Goal: Information Seeking & Learning: Learn about a topic

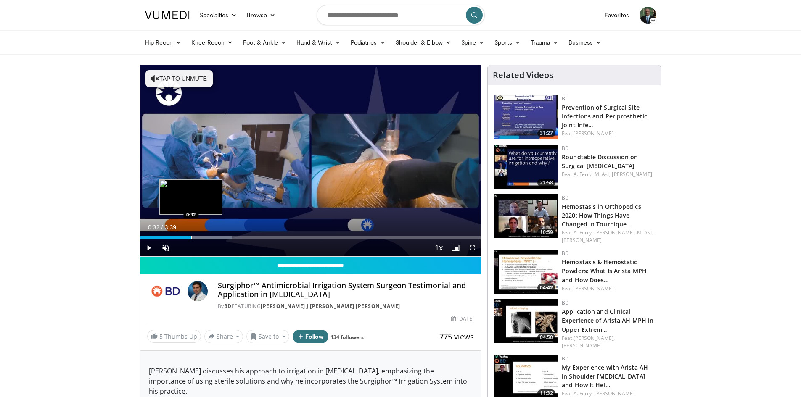
click at [191, 239] on div "Progress Bar" at bounding box center [191, 237] width 1 height 3
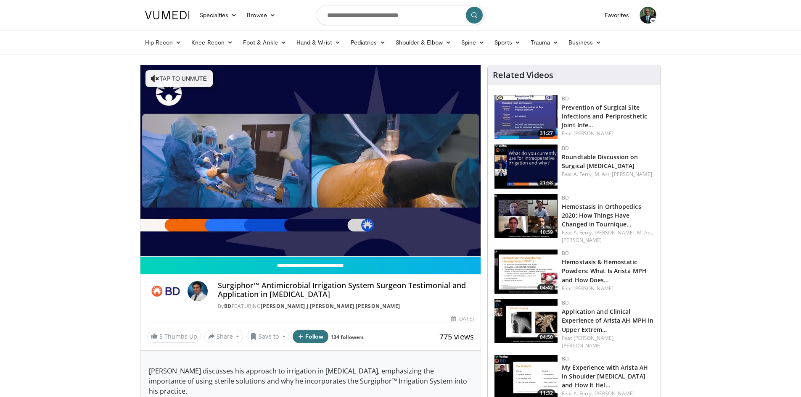
click at [221, 237] on div "10 seconds Tap to unmute" at bounding box center [310, 160] width 340 height 191
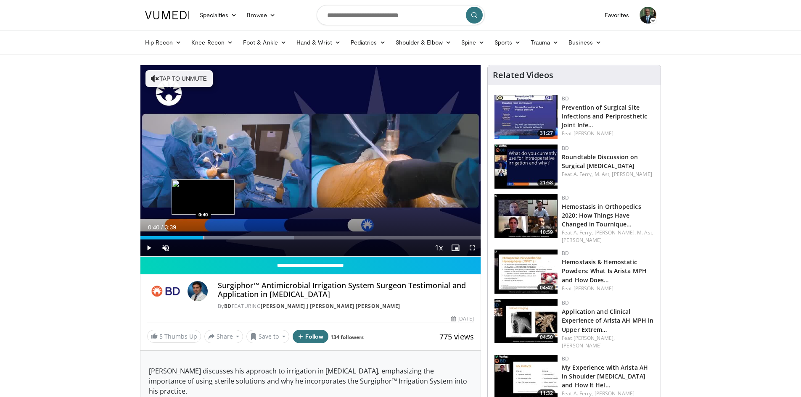
click at [203, 236] on div "Progress Bar" at bounding box center [203, 237] width 1 height 3
click at [224, 238] on div "Progress Bar" at bounding box center [224, 237] width 1 height 3
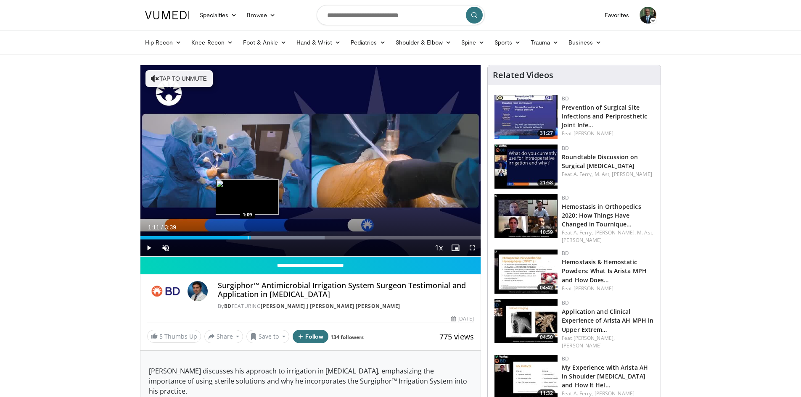
click at [250, 236] on div "Loaded : 54.12% 1:11 1:09" at bounding box center [310, 237] width 340 height 3
click at [275, 237] on div "Progress Bar" at bounding box center [275, 237] width 1 height 3
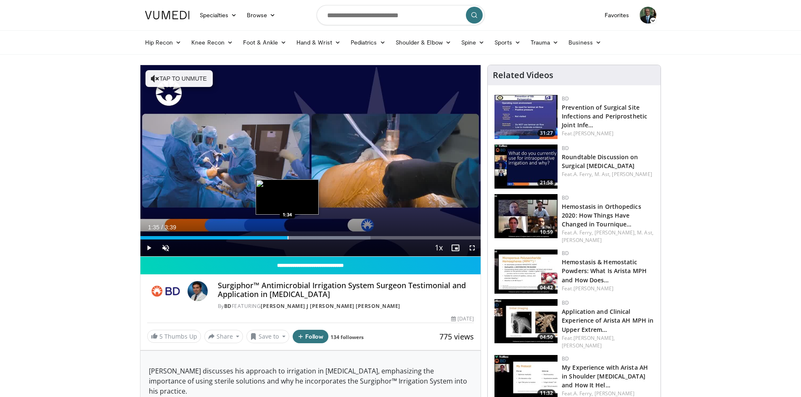
click at [287, 237] on div "Progress Bar" at bounding box center [287, 237] width 1 height 3
click at [325, 238] on div "Progress Bar" at bounding box center [325, 237] width 1 height 3
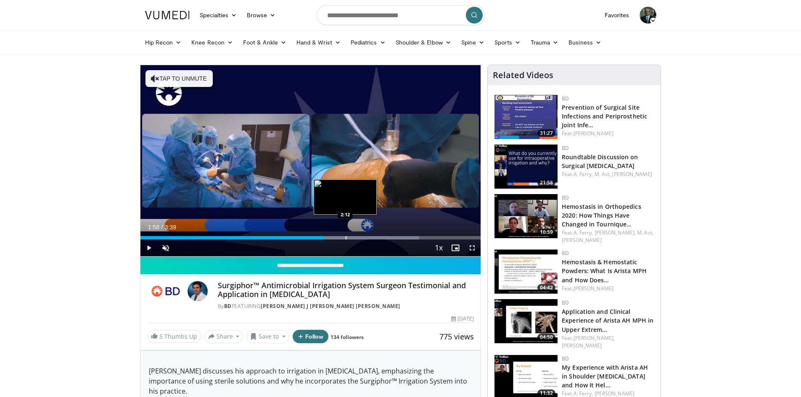
click at [345, 236] on div "Progress Bar" at bounding box center [345, 237] width 1 height 3
click at [372, 236] on div "Progress Bar" at bounding box center [372, 237] width 1 height 3
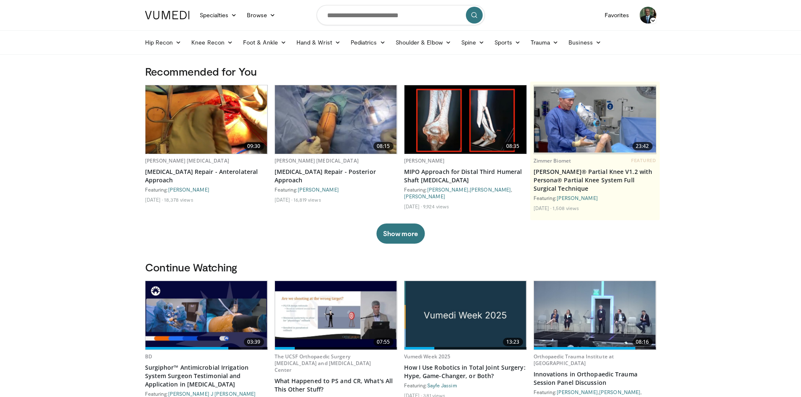
click at [651, 18] on icon at bounding box center [653, 21] width 6 height 6
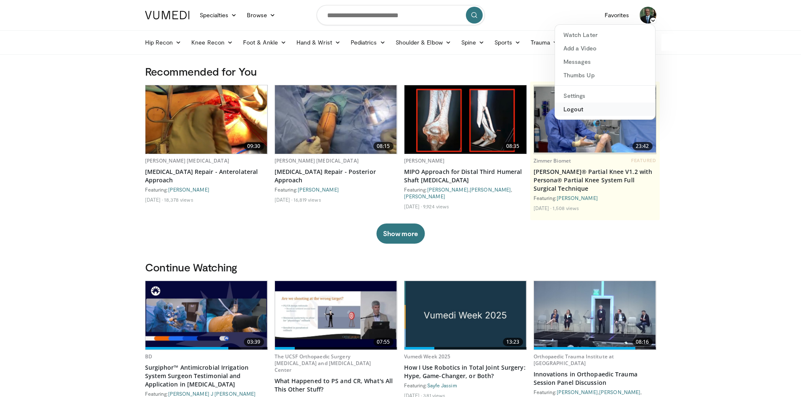
click at [570, 108] on link "Logout" at bounding box center [605, 109] width 100 height 13
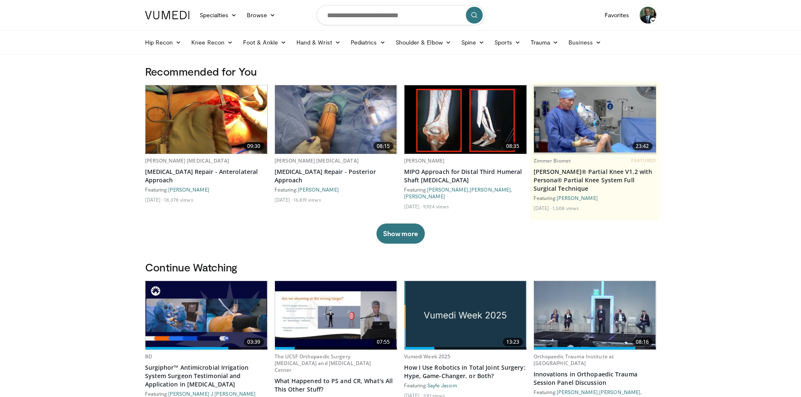
click at [650, 15] on img at bounding box center [647, 15] width 17 height 17
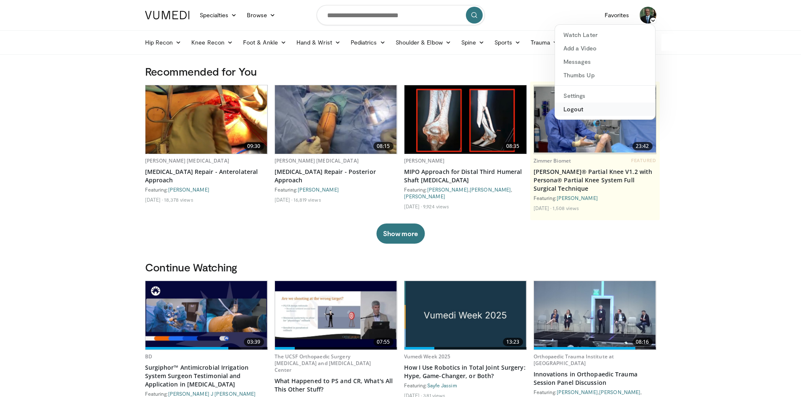
click at [573, 110] on link "Logout" at bounding box center [605, 109] width 100 height 13
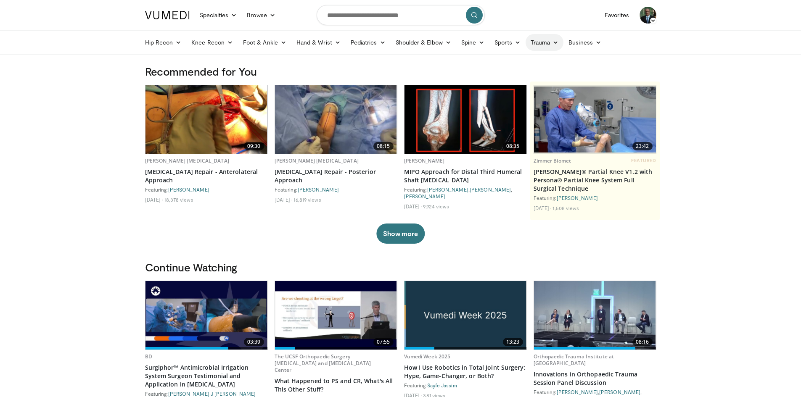
click at [538, 41] on link "Trauma" at bounding box center [544, 42] width 38 height 17
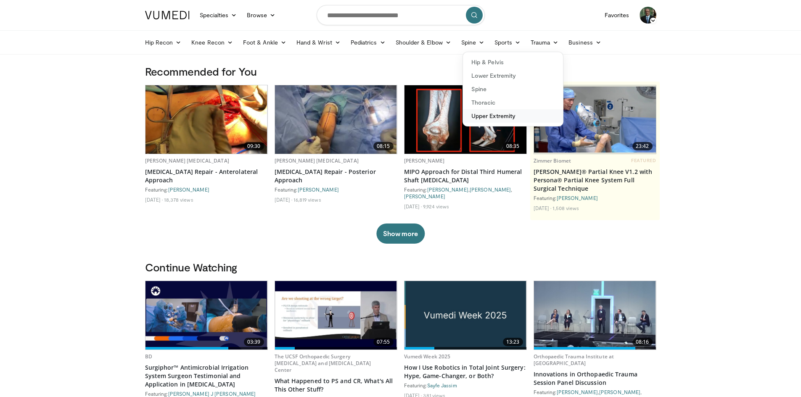
click at [498, 118] on link "Upper Extremity" at bounding box center [513, 115] width 100 height 13
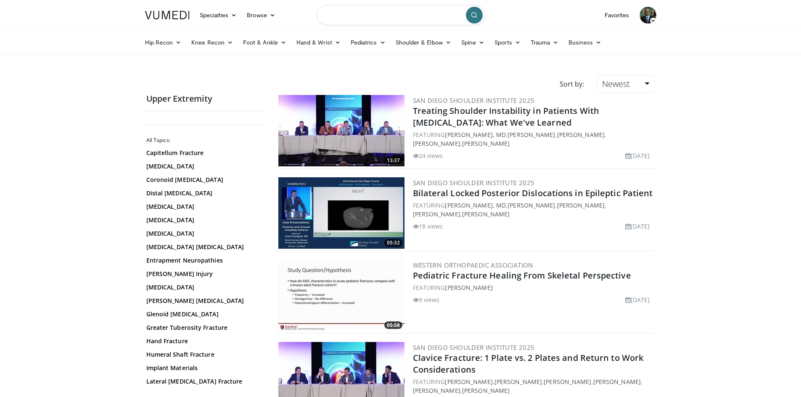
click at [332, 17] on input "Search topics, interventions" at bounding box center [400, 15] width 168 height 20
type input "**********"
click at [472, 14] on icon "submit" at bounding box center [474, 15] width 7 height 7
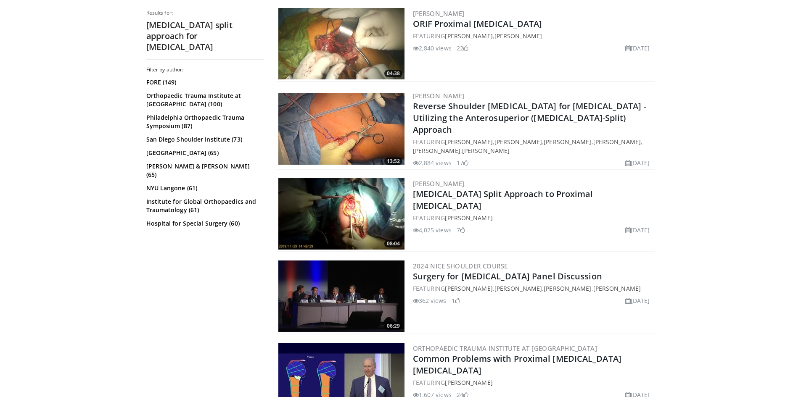
scroll to position [630, 0]
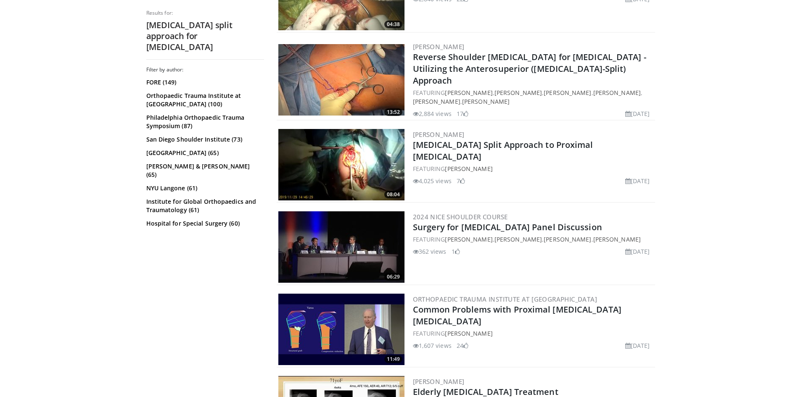
click at [357, 165] on img at bounding box center [341, 164] width 126 height 71
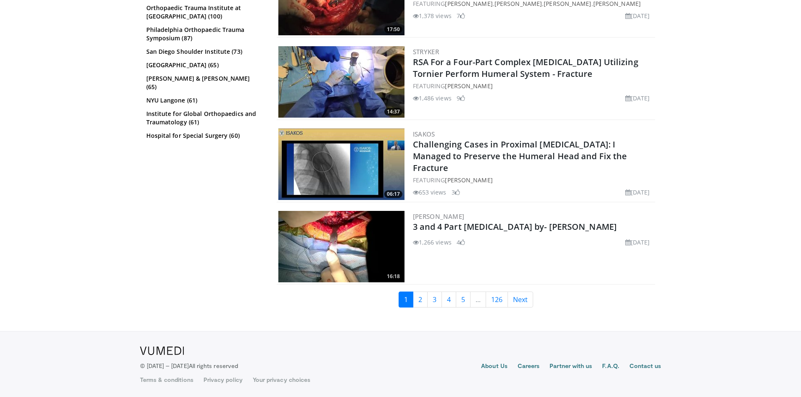
scroll to position [2031, 0]
click at [419, 297] on link "2" at bounding box center [420, 299] width 15 height 16
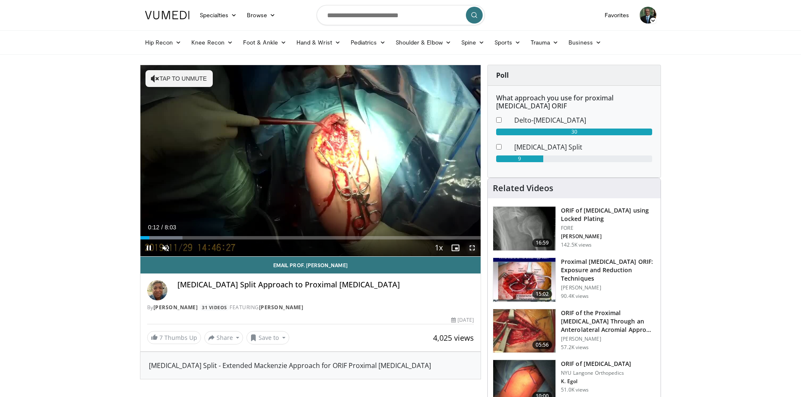
click at [470, 246] on span "Video Player" at bounding box center [472, 248] width 17 height 17
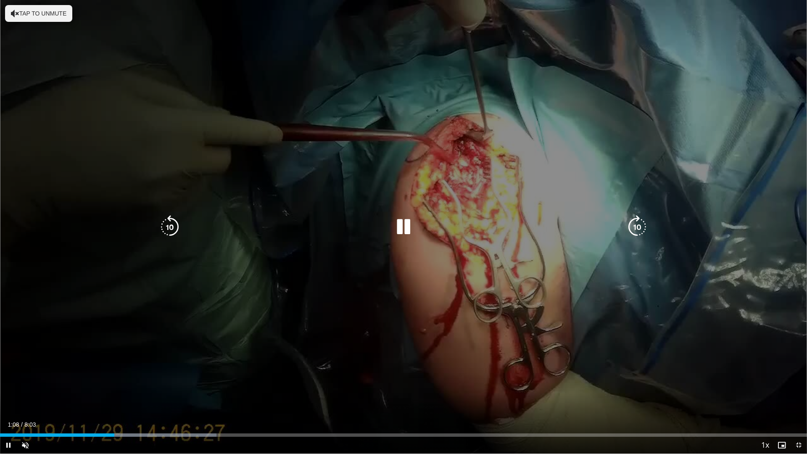
click at [635, 221] on icon "Video Player" at bounding box center [637, 227] width 24 height 24
click at [640, 229] on icon "Video Player" at bounding box center [637, 227] width 24 height 24
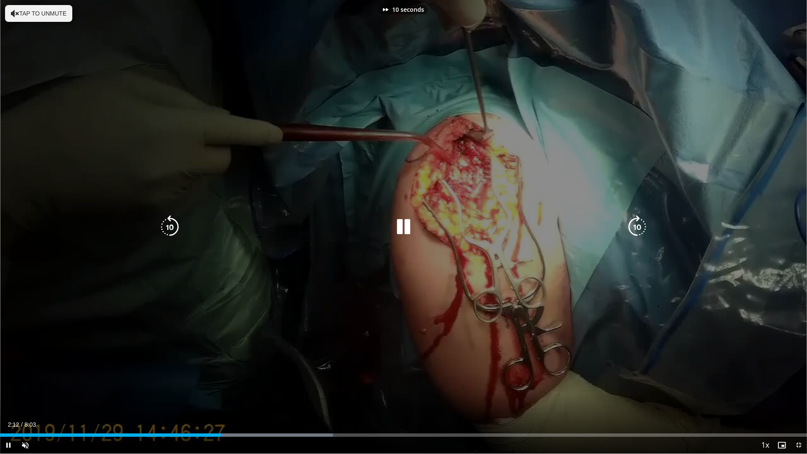
click at [640, 229] on icon "Video Player" at bounding box center [637, 227] width 24 height 24
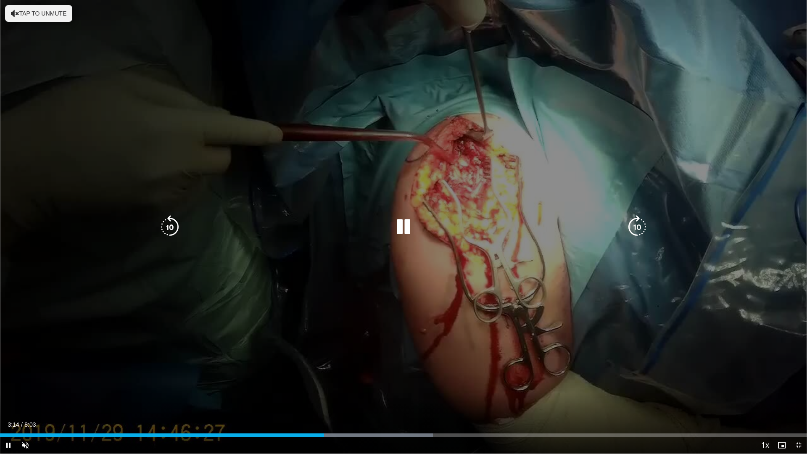
click at [640, 229] on icon "Video Player" at bounding box center [637, 227] width 24 height 24
click at [637, 226] on icon "Video Player" at bounding box center [637, 227] width 24 height 24
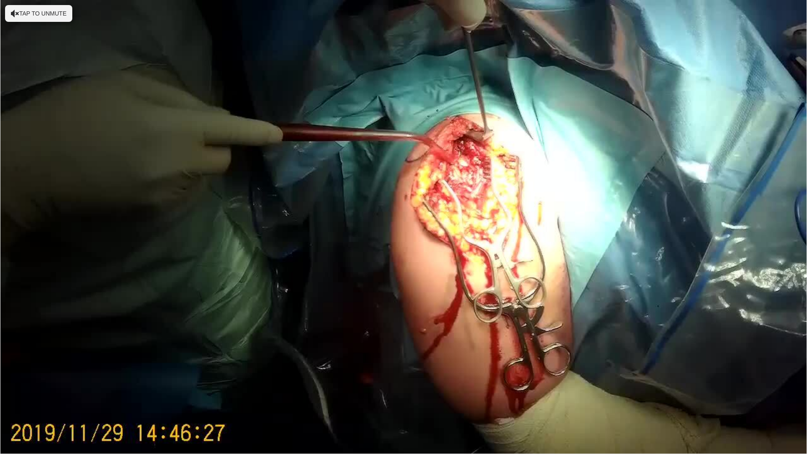
click at [637, 226] on div "10 seconds Tap to unmute" at bounding box center [403, 226] width 807 height 453
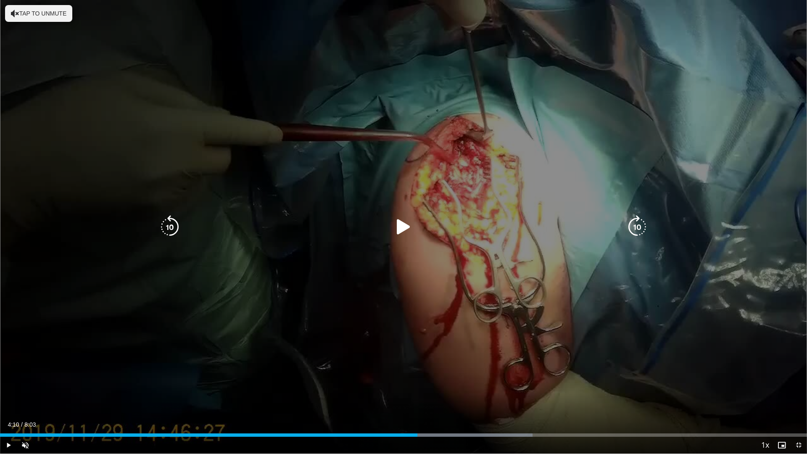
click at [631, 227] on icon "Video Player" at bounding box center [637, 227] width 24 height 24
click at [400, 226] on icon "Video Player" at bounding box center [404, 227] width 24 height 24
click at [635, 226] on icon "Video Player" at bounding box center [637, 227] width 24 height 24
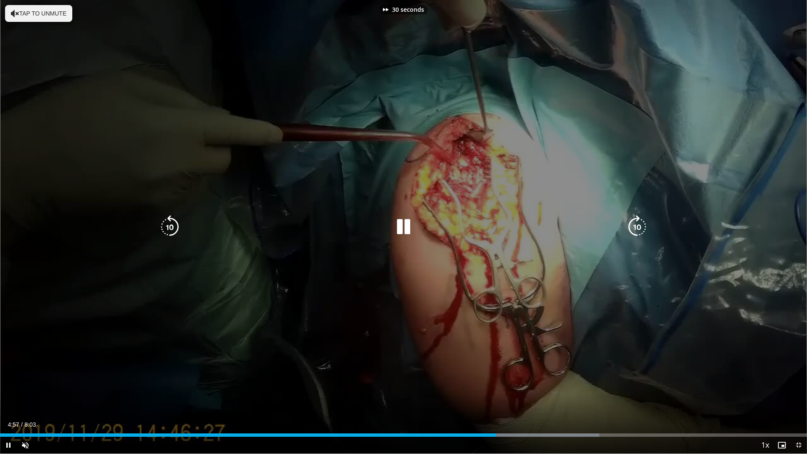
click at [635, 226] on icon "Video Player" at bounding box center [637, 227] width 24 height 24
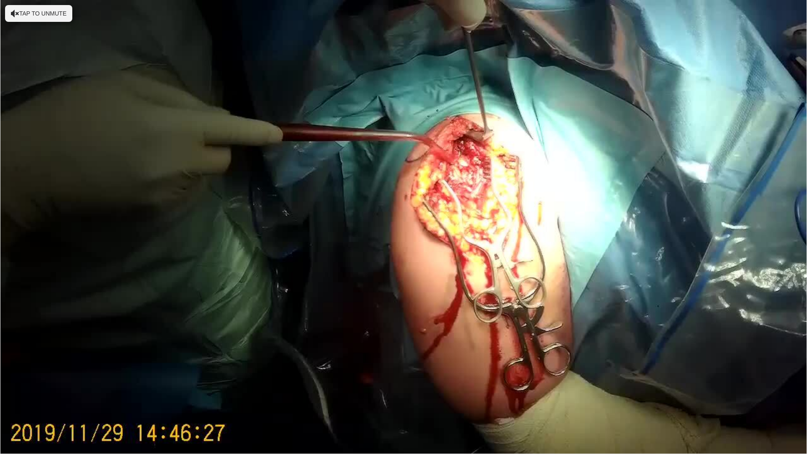
click at [635, 226] on div "40 seconds Tap to unmute" at bounding box center [403, 226] width 807 height 453
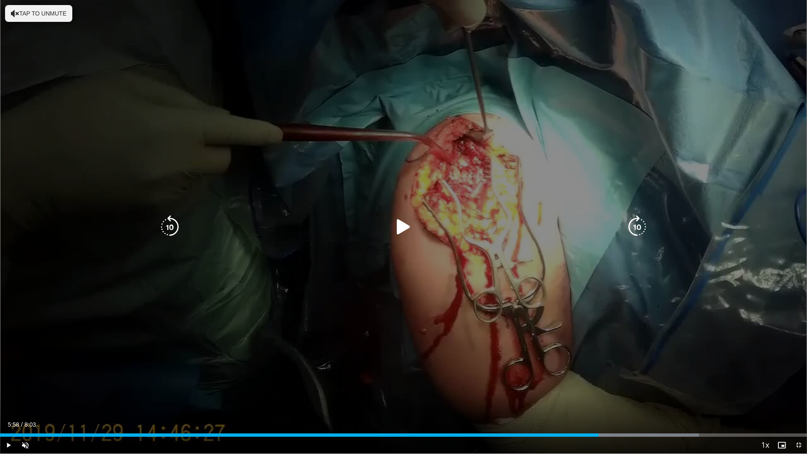
click at [398, 227] on icon "Video Player" at bounding box center [404, 227] width 24 height 24
click at [642, 229] on icon "Video Player" at bounding box center [637, 227] width 24 height 24
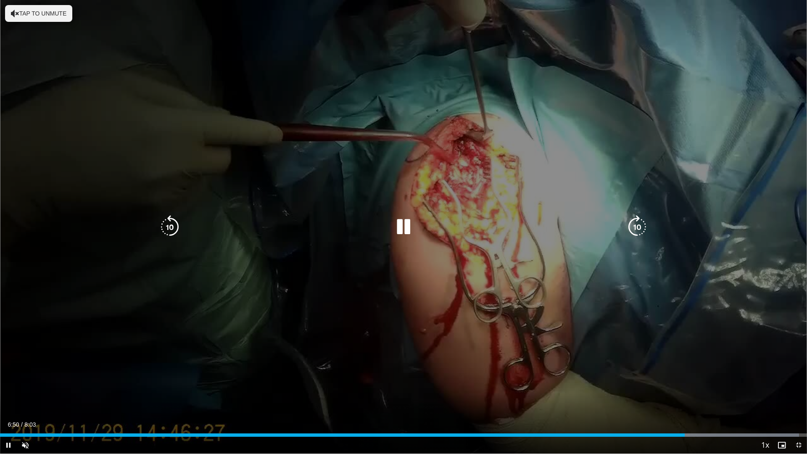
click at [642, 229] on icon "Video Player" at bounding box center [637, 227] width 24 height 24
click at [637, 226] on div "10 seconds Tap to unmute" at bounding box center [403, 226] width 807 height 453
click at [404, 229] on icon "Video Player" at bounding box center [404, 227] width 24 height 24
click at [637, 226] on icon "Video Player" at bounding box center [637, 227] width 24 height 24
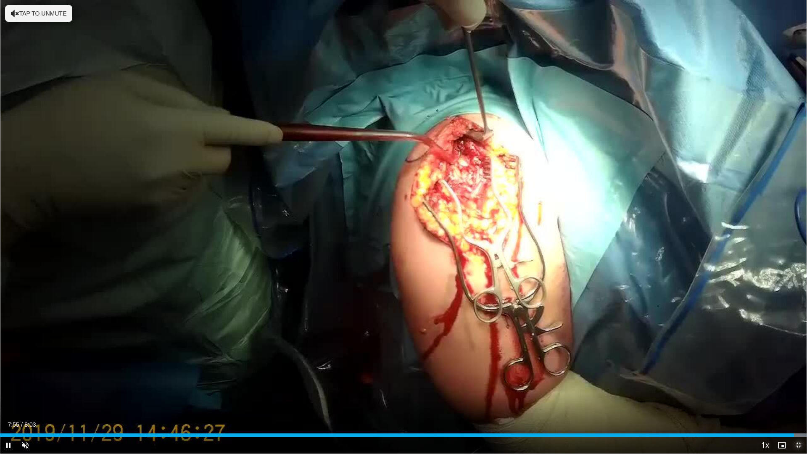
click at [801, 397] on span "Video Player" at bounding box center [798, 445] width 17 height 17
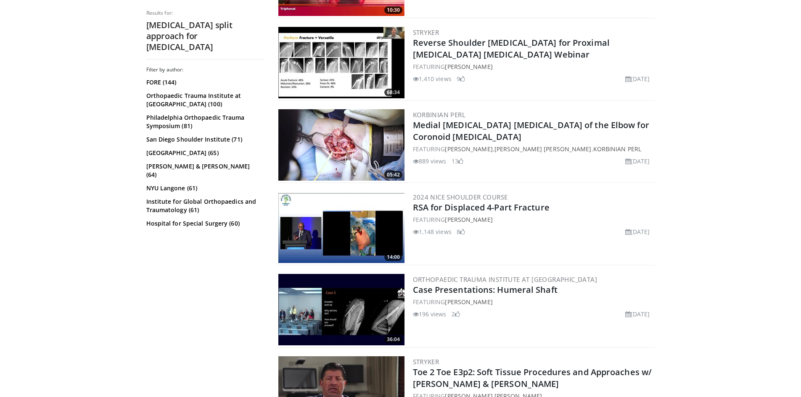
scroll to position [504, 0]
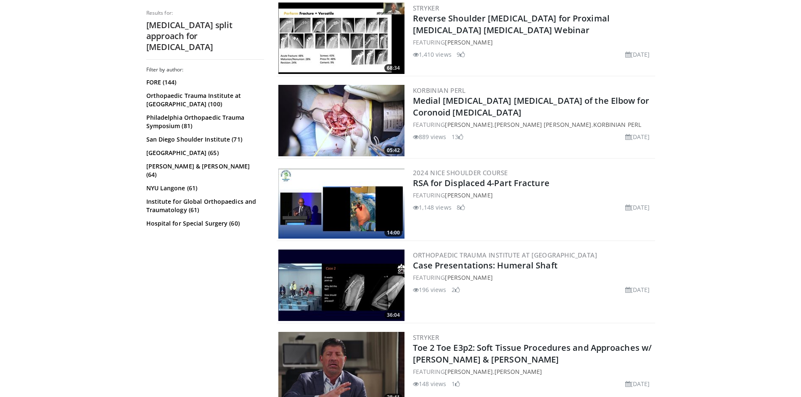
click at [333, 120] on img at bounding box center [341, 120] width 126 height 71
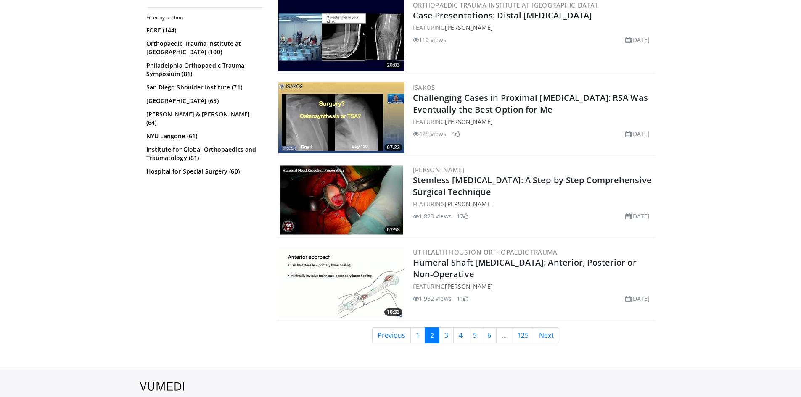
scroll to position [1933, 0]
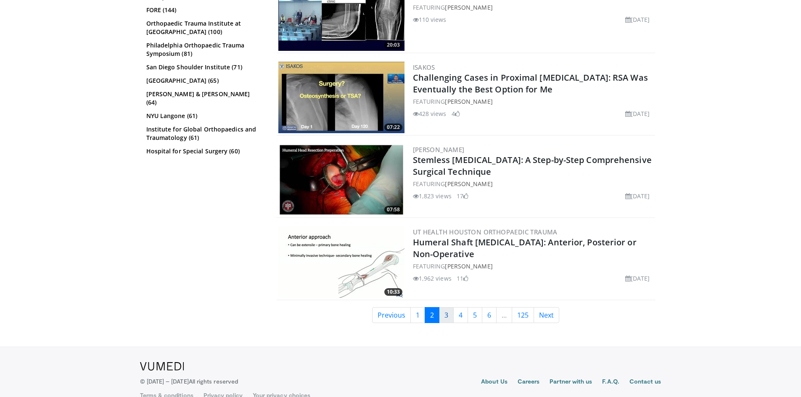
click at [444, 310] on link "3" at bounding box center [446, 315] width 15 height 16
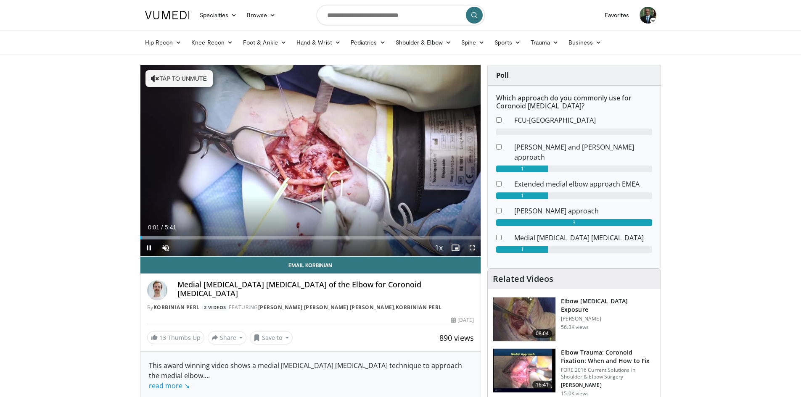
click at [475, 246] on span "Video Player" at bounding box center [472, 248] width 17 height 17
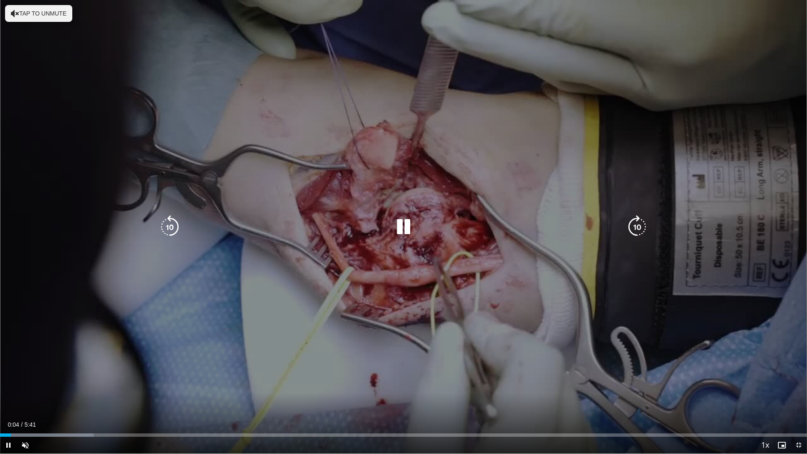
click at [635, 224] on icon "Video Player" at bounding box center [637, 227] width 24 height 24
click at [400, 226] on icon "Video Player" at bounding box center [404, 227] width 24 height 24
click at [636, 225] on icon "Video Player" at bounding box center [637, 227] width 24 height 24
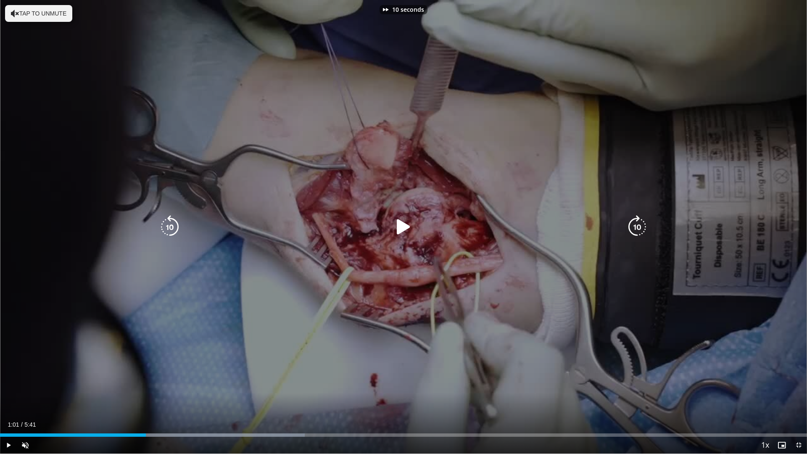
click at [406, 226] on icon "Video Player" at bounding box center [404, 227] width 24 height 24
click at [632, 224] on icon "Video Player" at bounding box center [637, 227] width 24 height 24
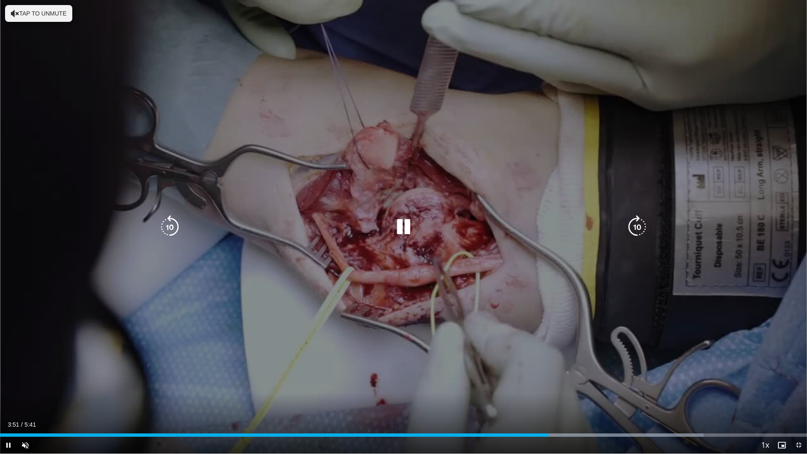
click at [636, 227] on icon "Video Player" at bounding box center [637, 227] width 24 height 24
click at [637, 227] on icon "Video Player" at bounding box center [637, 227] width 24 height 24
click at [636, 228] on icon "Video Player" at bounding box center [637, 227] width 24 height 24
click at [635, 228] on icon "Video Player" at bounding box center [637, 227] width 24 height 24
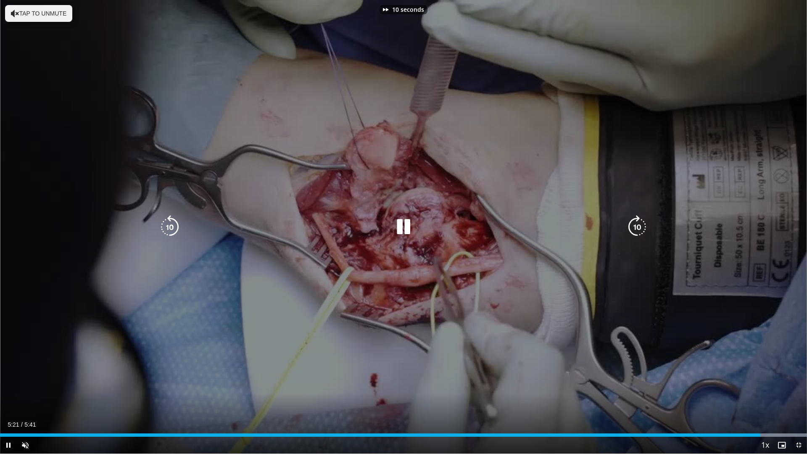
click at [635, 228] on icon "Video Player" at bounding box center [637, 227] width 24 height 24
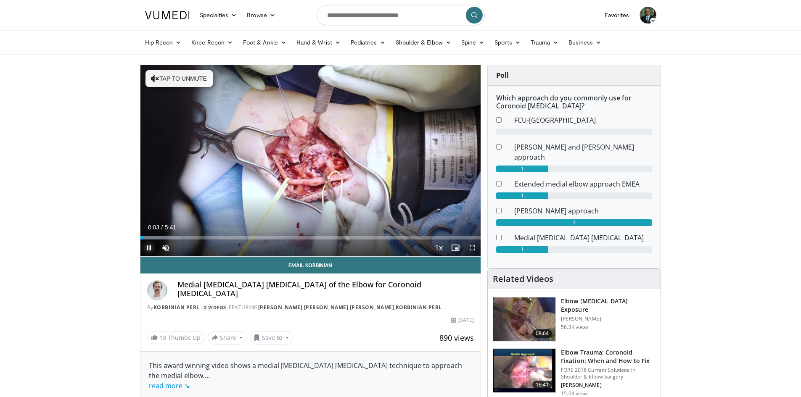
click at [145, 247] on span "Video Player" at bounding box center [148, 248] width 17 height 17
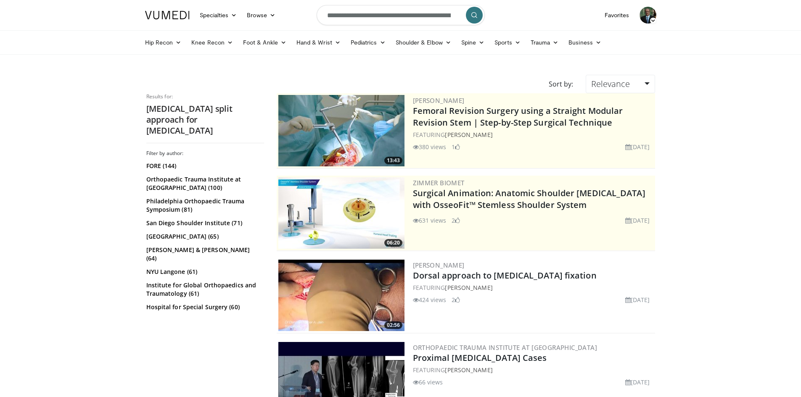
click at [643, 12] on img at bounding box center [647, 15] width 17 height 17
click at [579, 107] on link "Logout" at bounding box center [605, 109] width 100 height 13
